Goal: Task Accomplishment & Management: Manage account settings

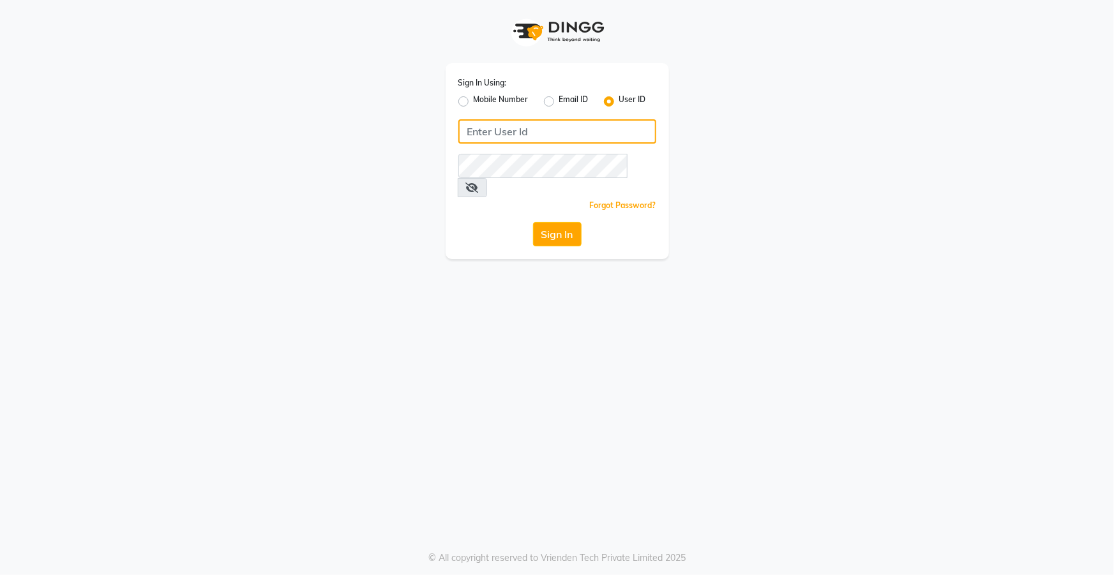
type input "top"
click at [551, 222] on button "Sign In" at bounding box center [557, 234] width 49 height 24
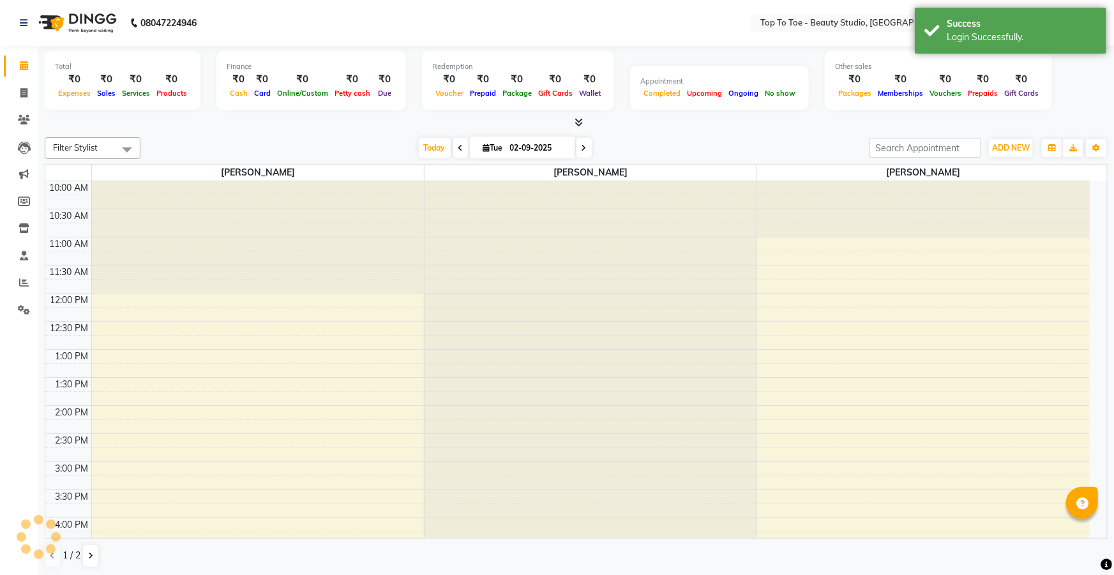
select select "en"
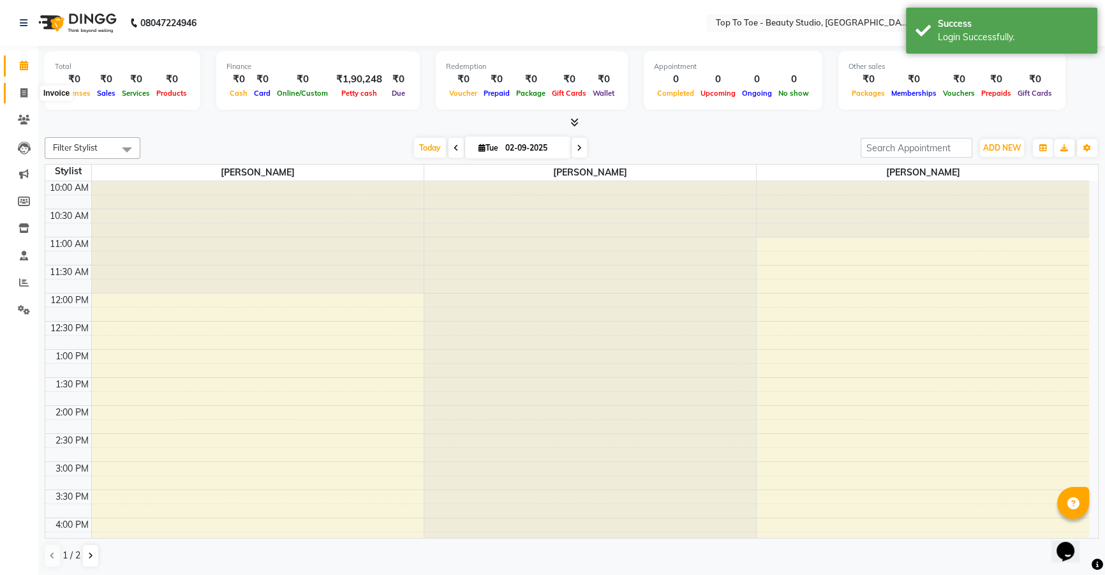
click at [28, 94] on span at bounding box center [24, 93] width 22 height 15
select select "7233"
select select "service"
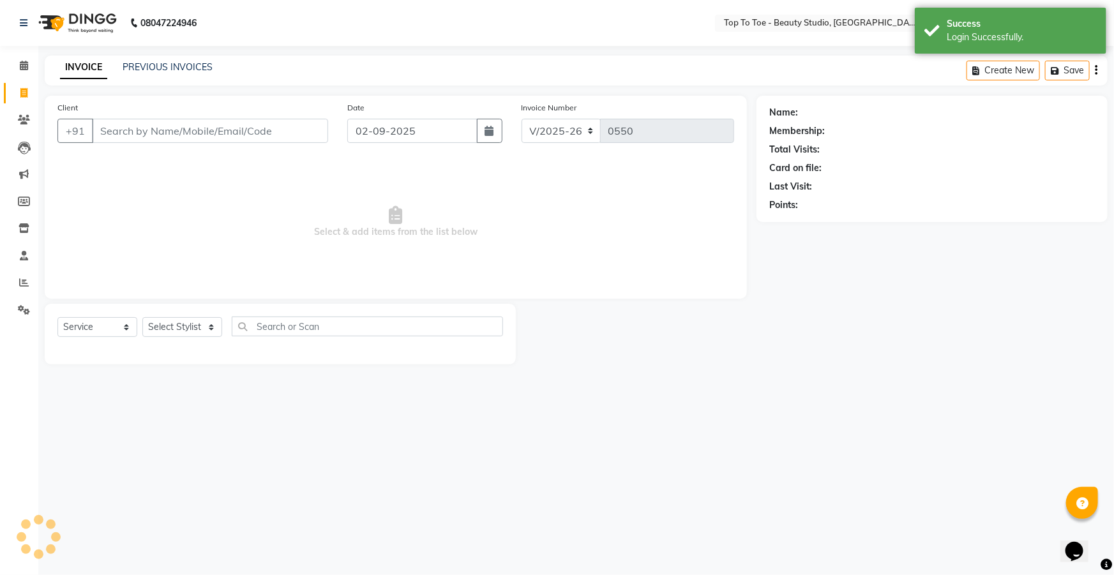
click at [152, 61] on div "PREVIOUS INVOICES" at bounding box center [168, 67] width 90 height 13
click at [152, 65] on link "PREVIOUS INVOICES" at bounding box center [168, 66] width 90 height 11
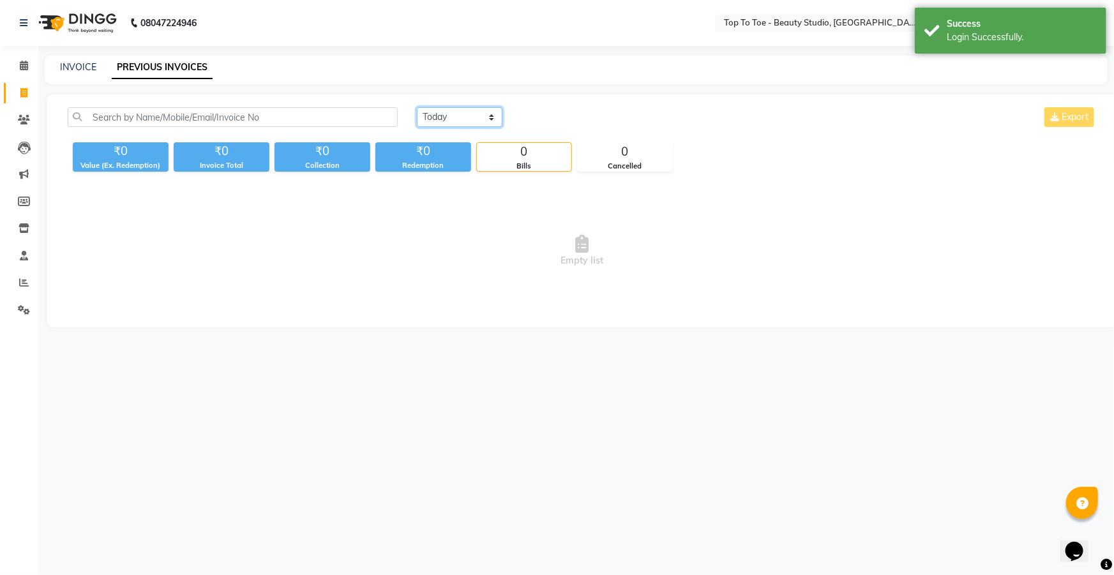
click at [447, 116] on select "[DATE] [DATE] Custom Range" at bounding box center [460, 117] width 86 height 20
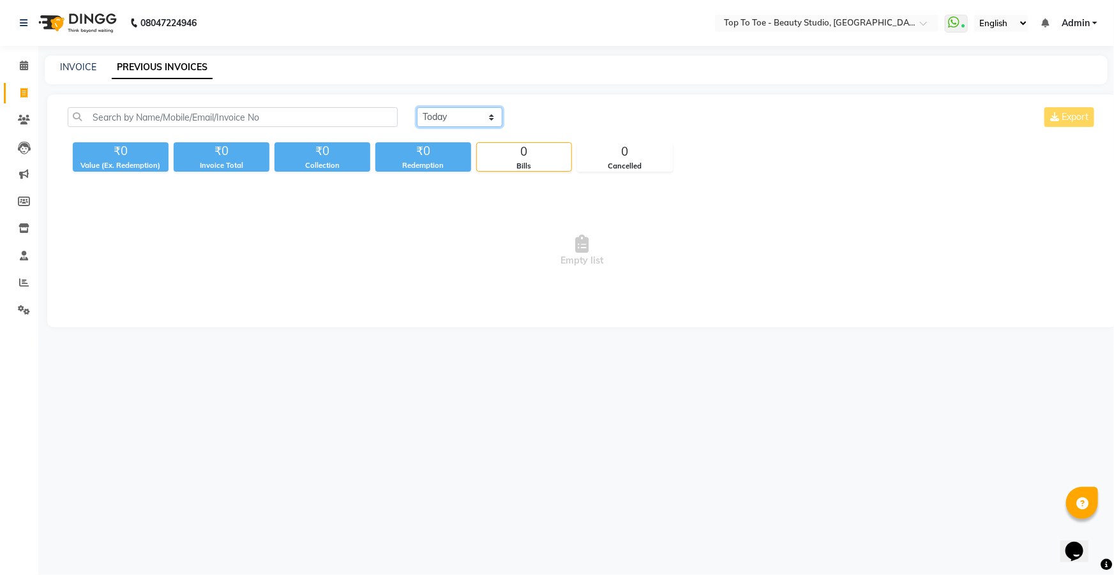
select select "range"
click at [417, 107] on select "[DATE] [DATE] Custom Range" at bounding box center [460, 117] width 86 height 20
click at [556, 121] on input "02-09-2025" at bounding box center [563, 117] width 89 height 18
select select "9"
select select "2025"
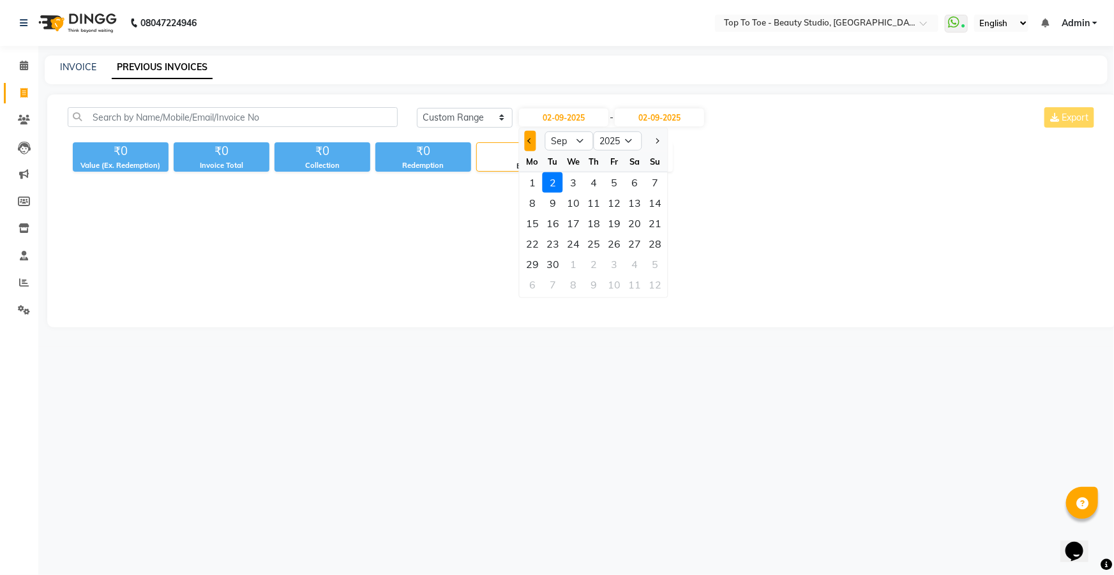
click at [530, 140] on span "Previous month" at bounding box center [530, 140] width 5 height 5
select select "8"
click at [611, 184] on div "1" at bounding box center [614, 182] width 20 height 20
type input "[DATE]"
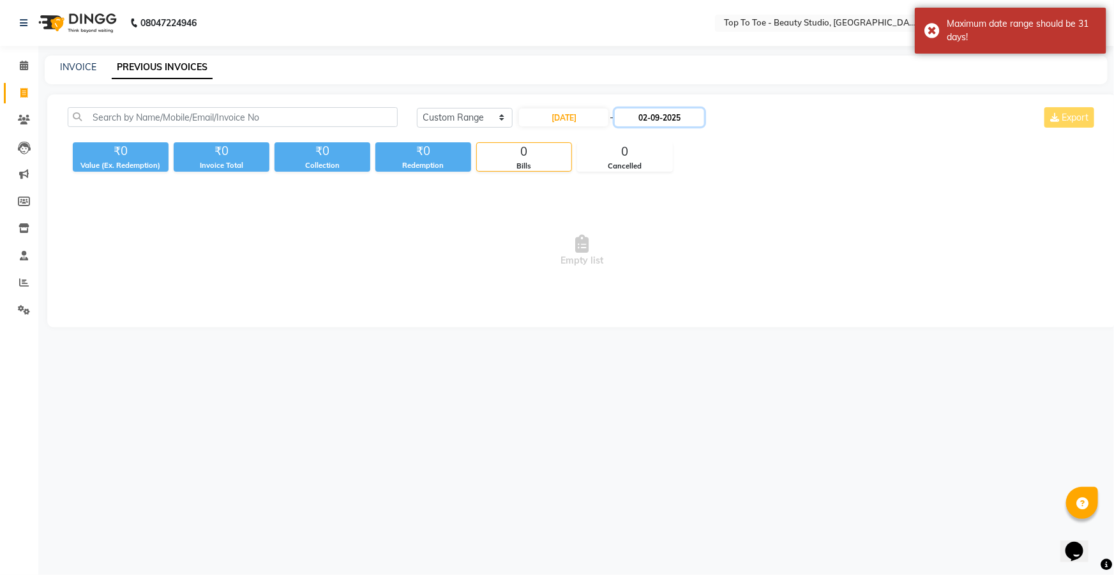
click at [653, 119] on input "02-09-2025" at bounding box center [659, 117] width 89 height 18
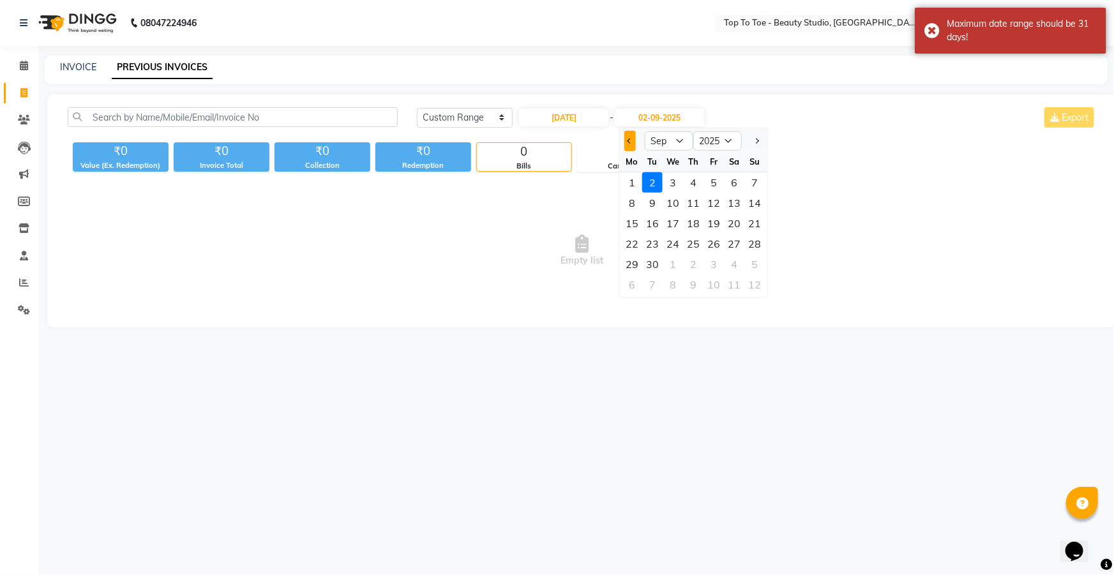
click at [629, 139] on span "Previous month" at bounding box center [629, 140] width 5 height 5
select select "8"
click at [748, 263] on div "31" at bounding box center [754, 264] width 20 height 20
type input "[DATE]"
